Goal: Information Seeking & Learning: Learn about a topic

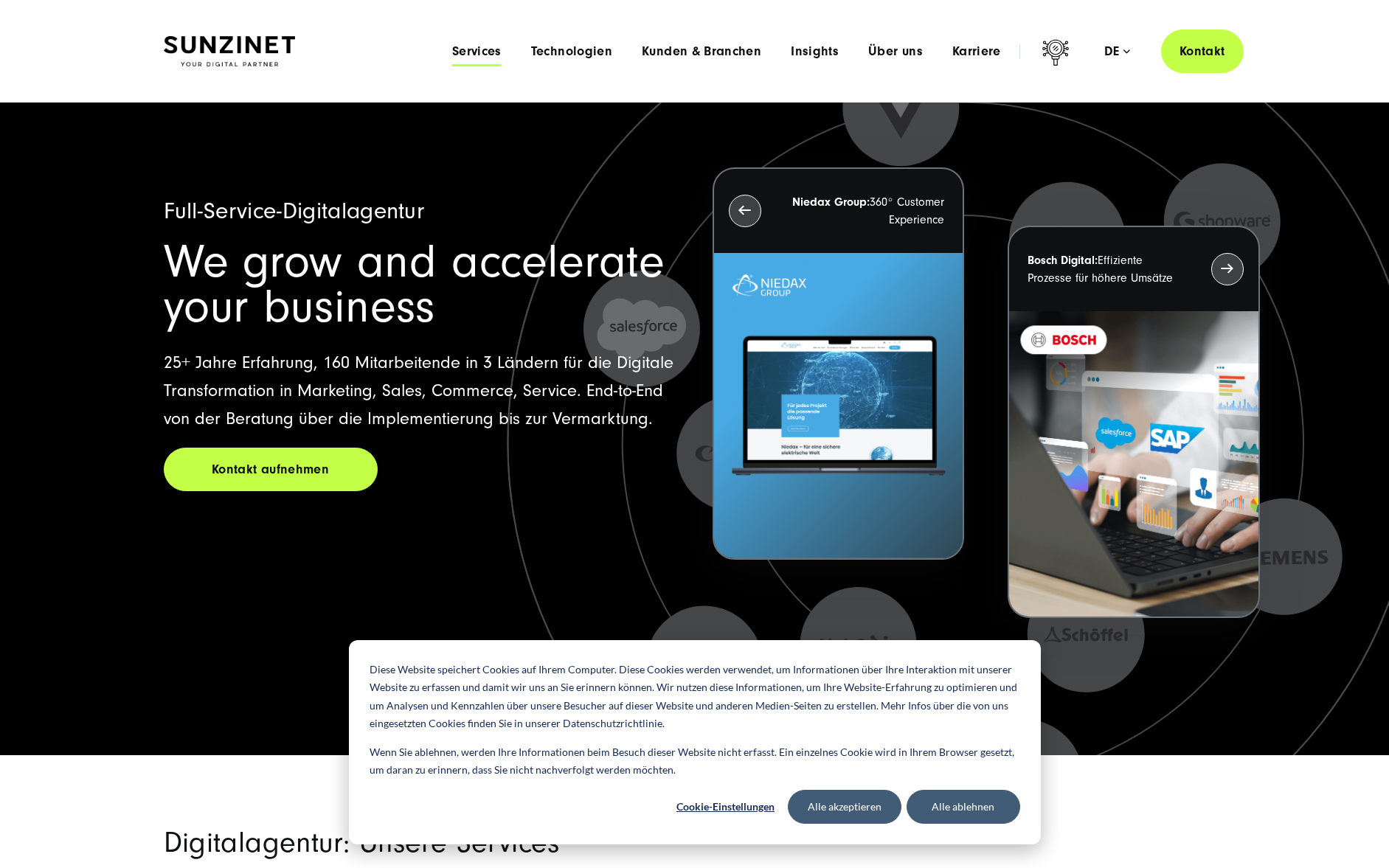
click at [478, 53] on span "Services" at bounding box center [476, 52] width 49 height 15
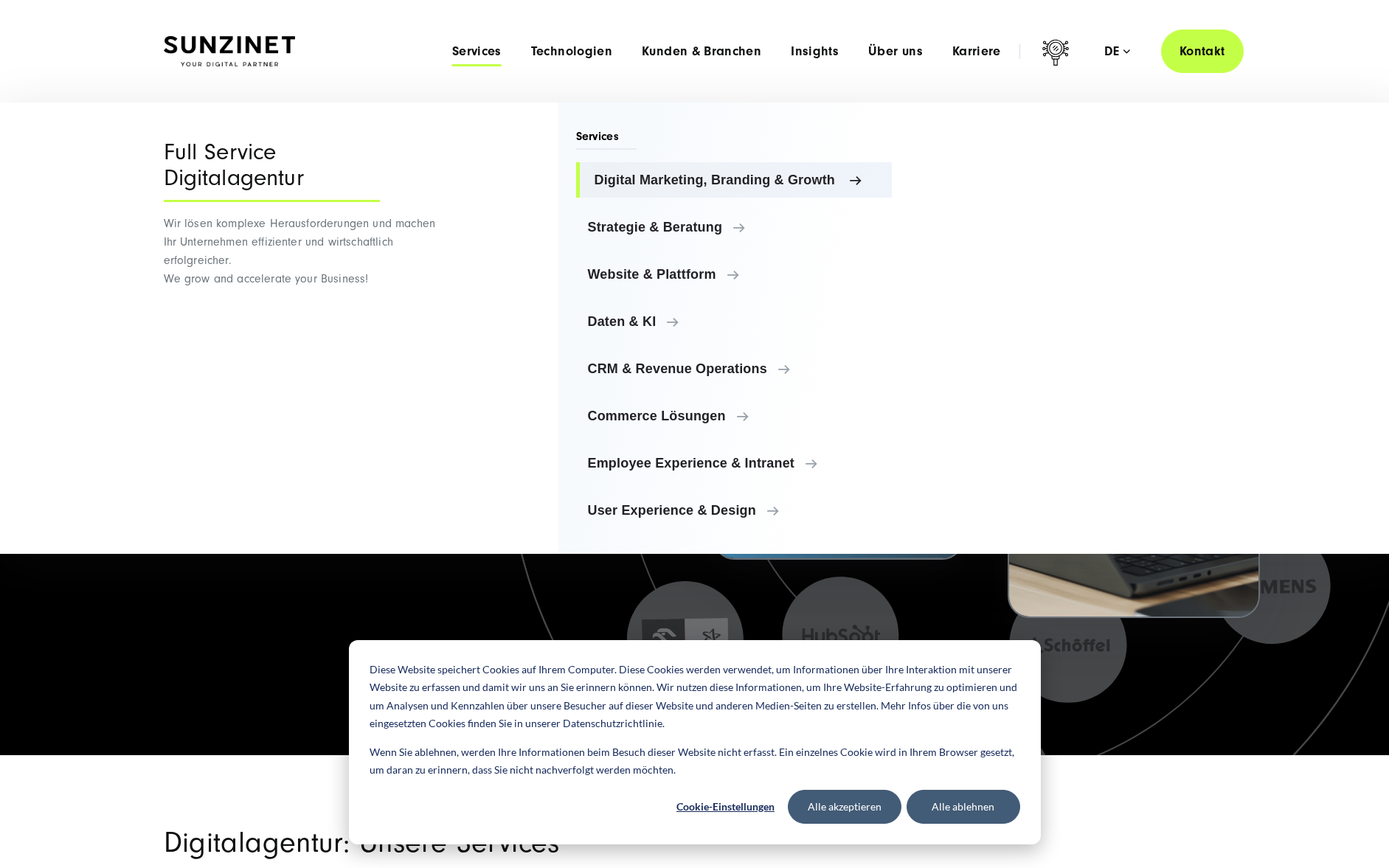
click at [657, 186] on span "Digital Marketing, Branding & Growth" at bounding box center [738, 180] width 287 height 15
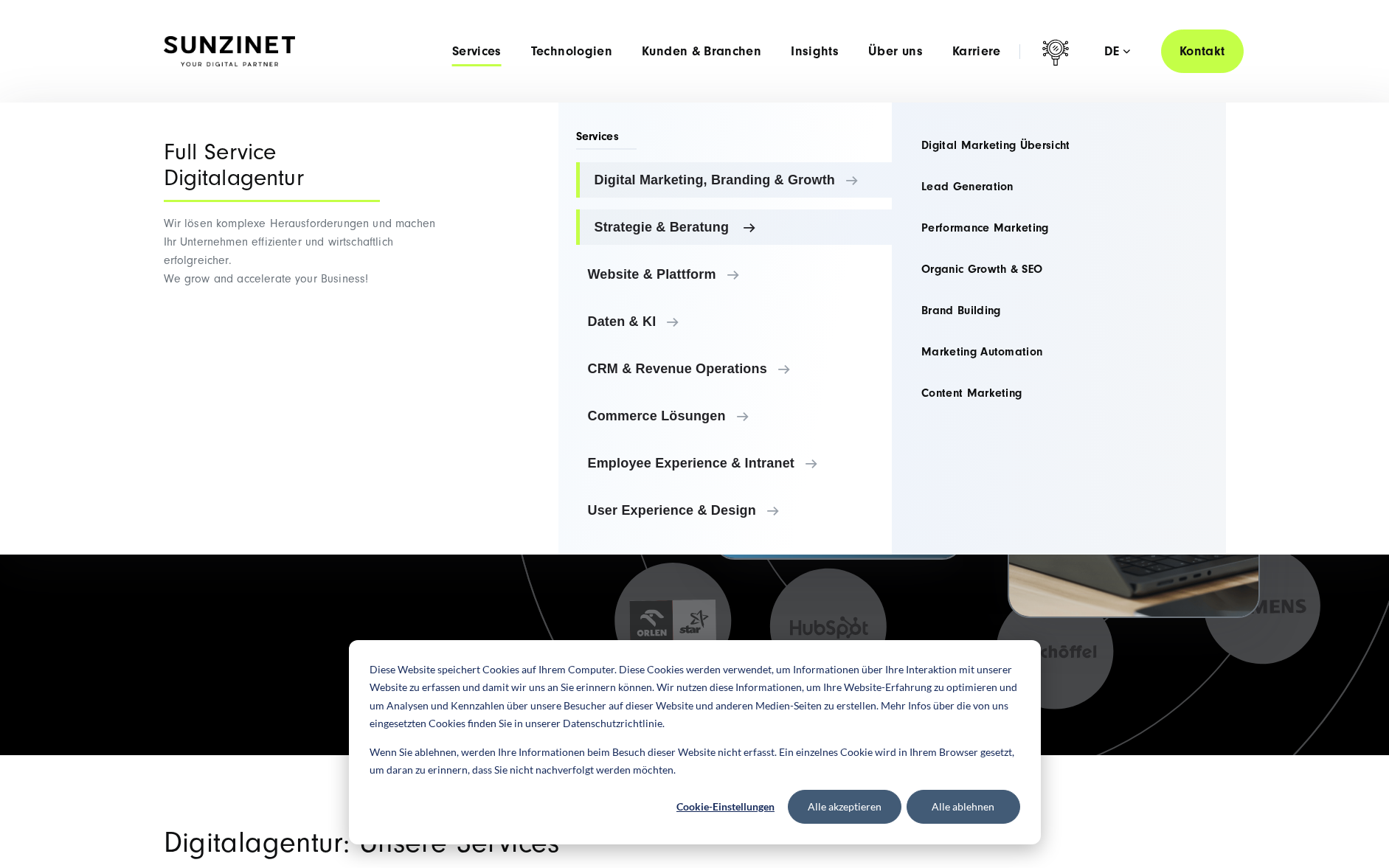
click at [657, 226] on span "Strategie & Beratung" at bounding box center [738, 227] width 287 height 15
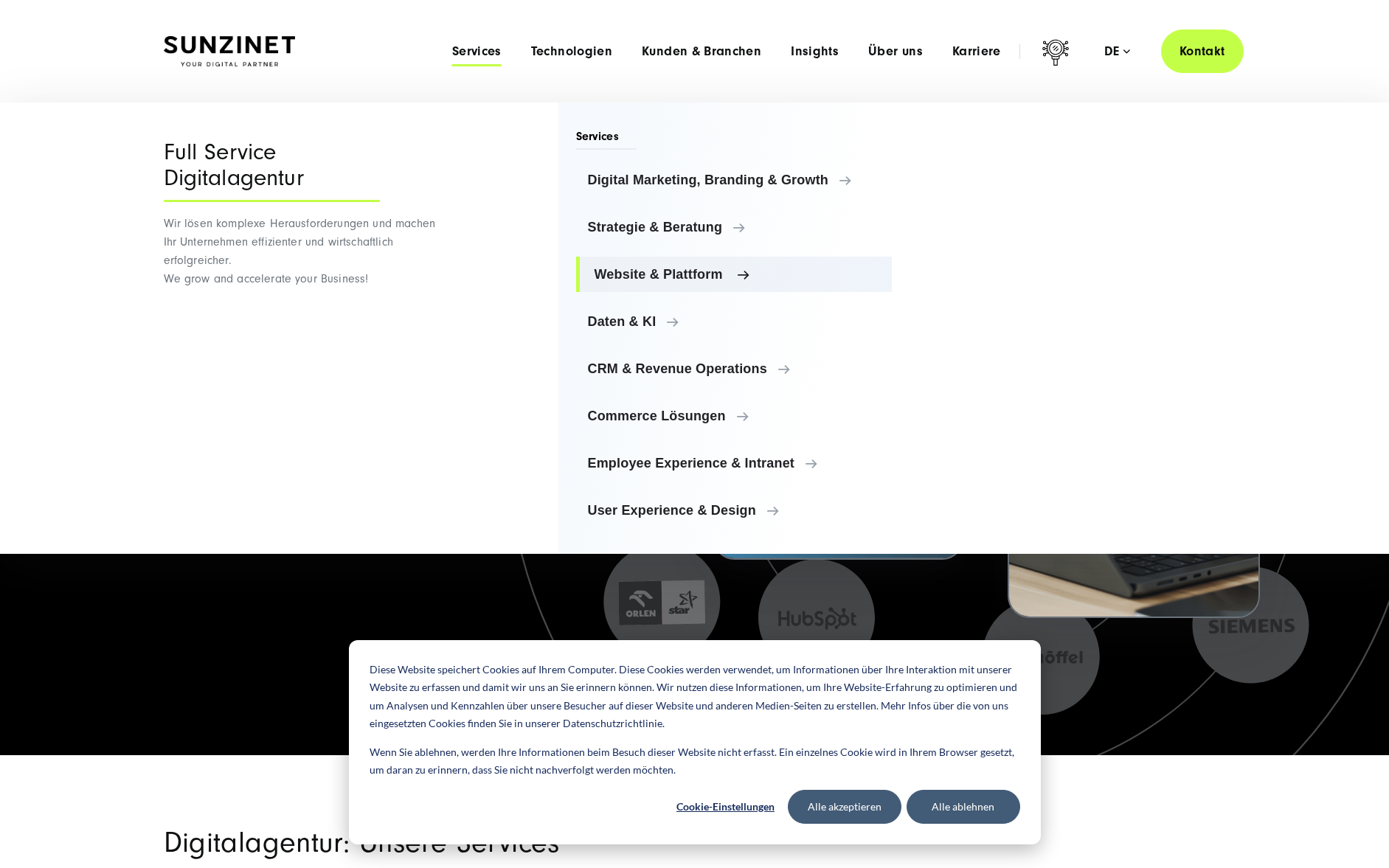
click at [668, 266] on link "Website & Plattform" at bounding box center [734, 274] width 316 height 35
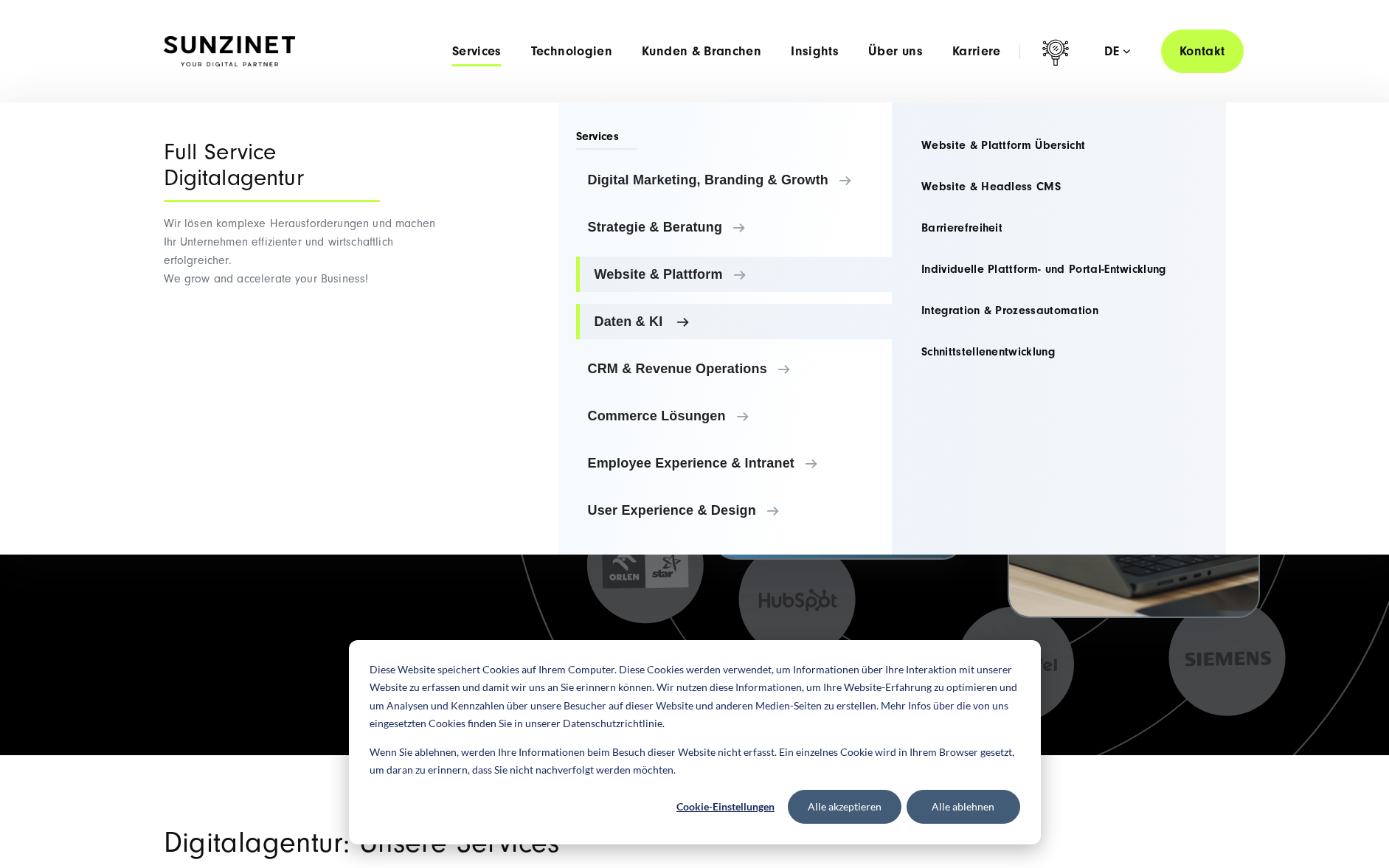
click at [640, 321] on span "Daten & KI" at bounding box center [738, 322] width 287 height 15
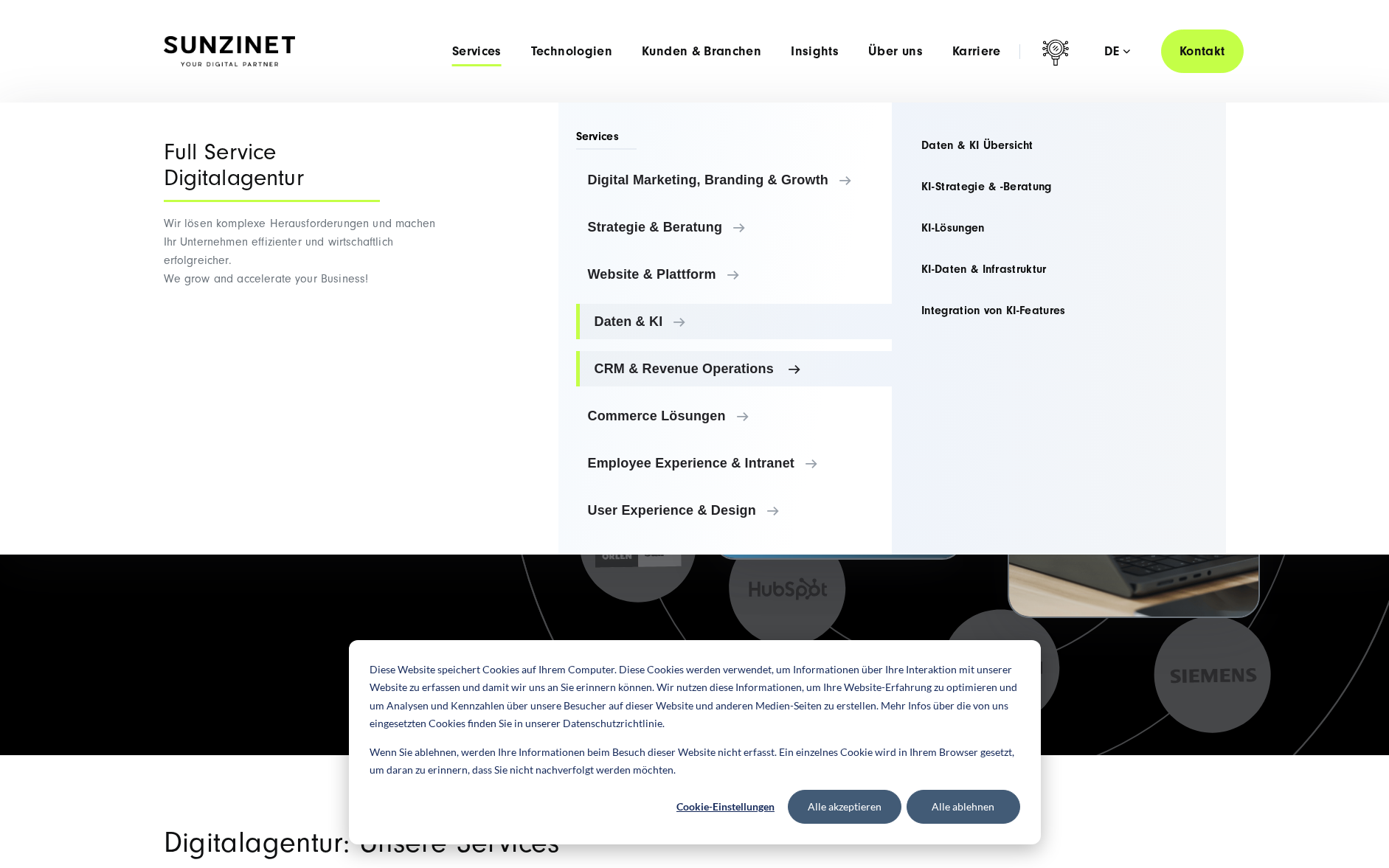
click at [654, 354] on link "CRM & Revenue Operations" at bounding box center [734, 368] width 316 height 35
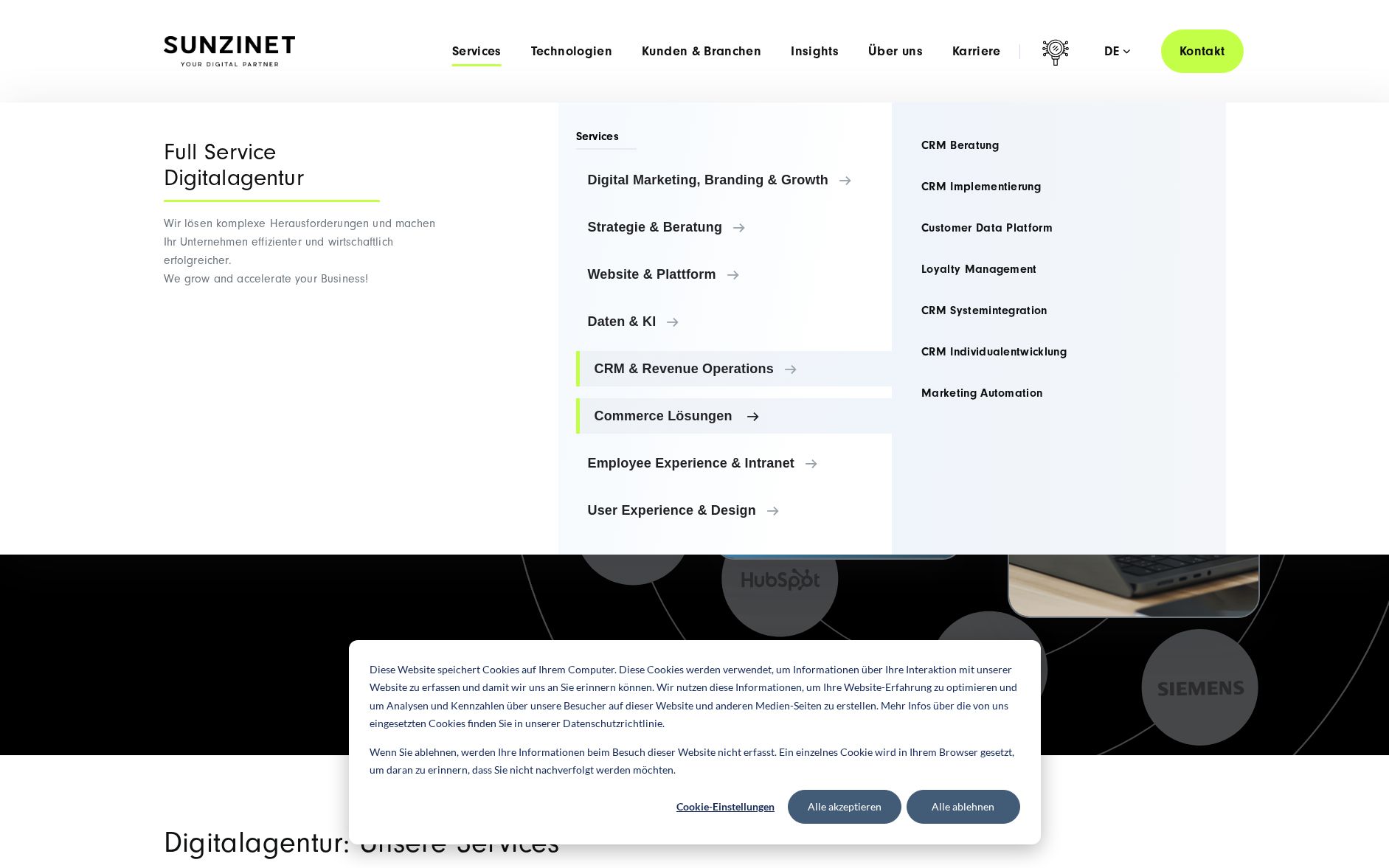
click at [650, 404] on link "Commerce Lösungen" at bounding box center [734, 415] width 316 height 35
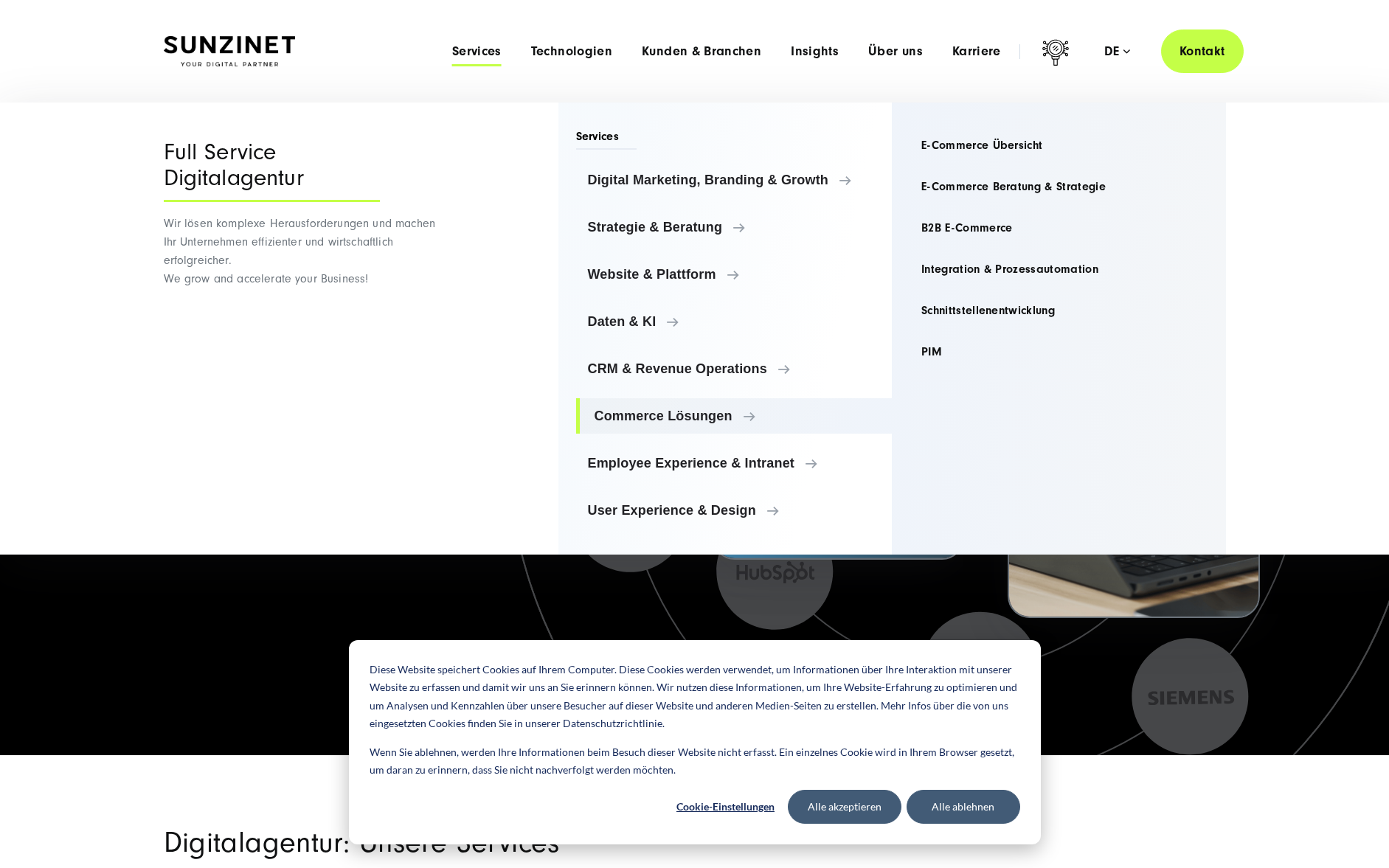
click at [664, 481] on ul "Digital Marketing, Branding & Growth Digital Marketing, Branding & Growth Digit…" at bounding box center [734, 345] width 316 height 366
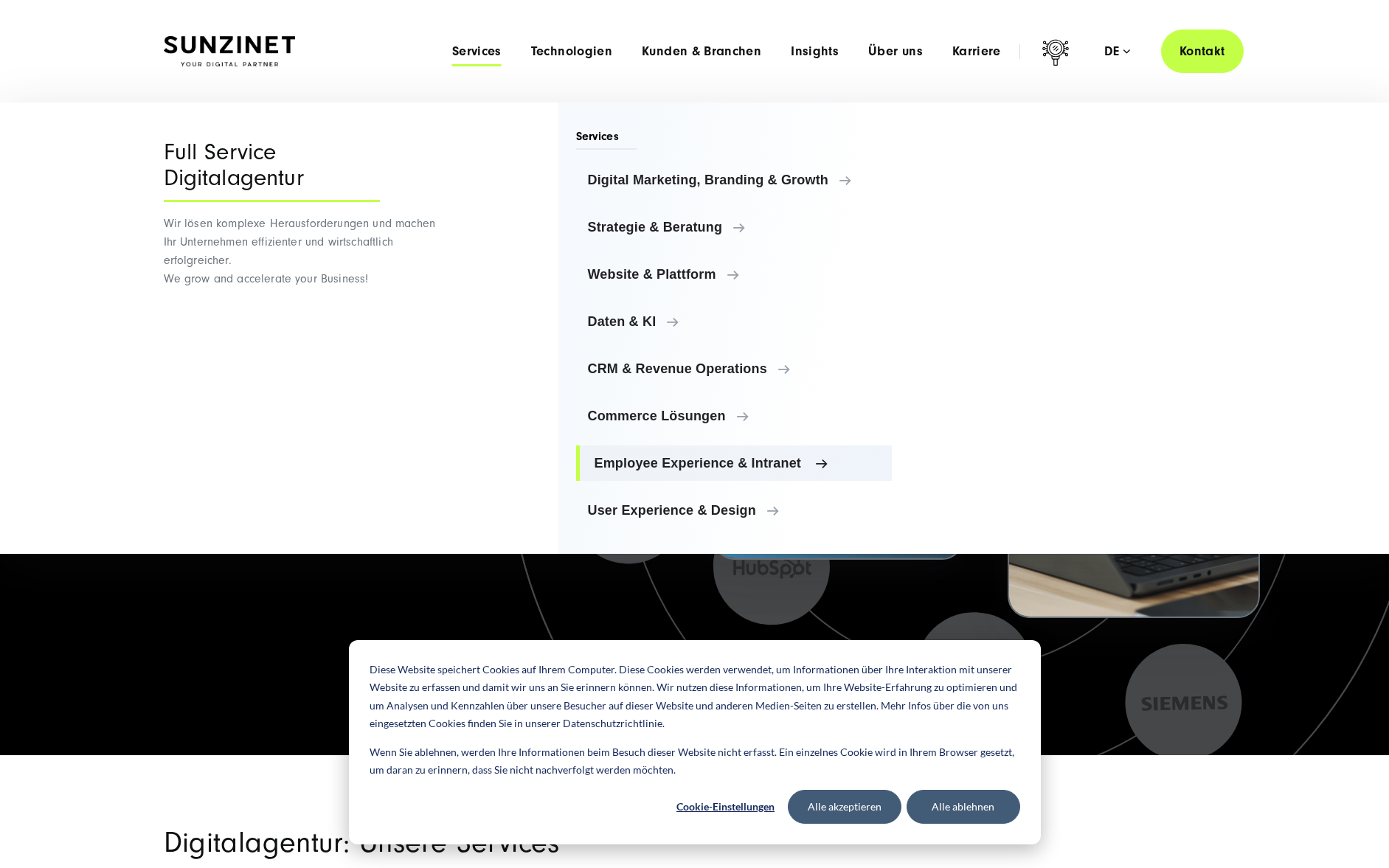
click at [668, 472] on link "Employee Experience & Intranet" at bounding box center [734, 463] width 316 height 35
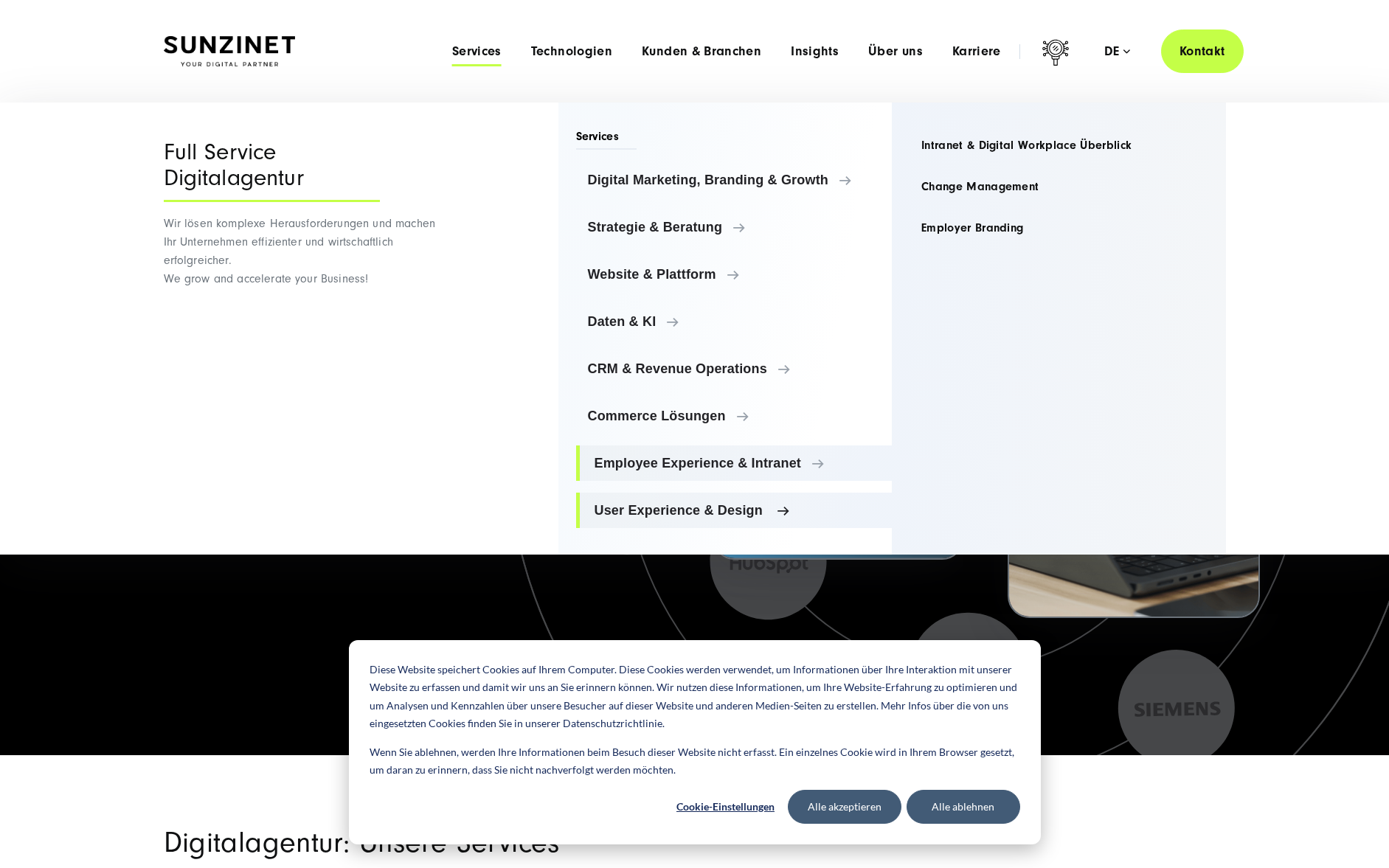
click at [660, 527] on link "User Experience & Design" at bounding box center [734, 510] width 316 height 35
